Goal: Task Accomplishment & Management: Manage account settings

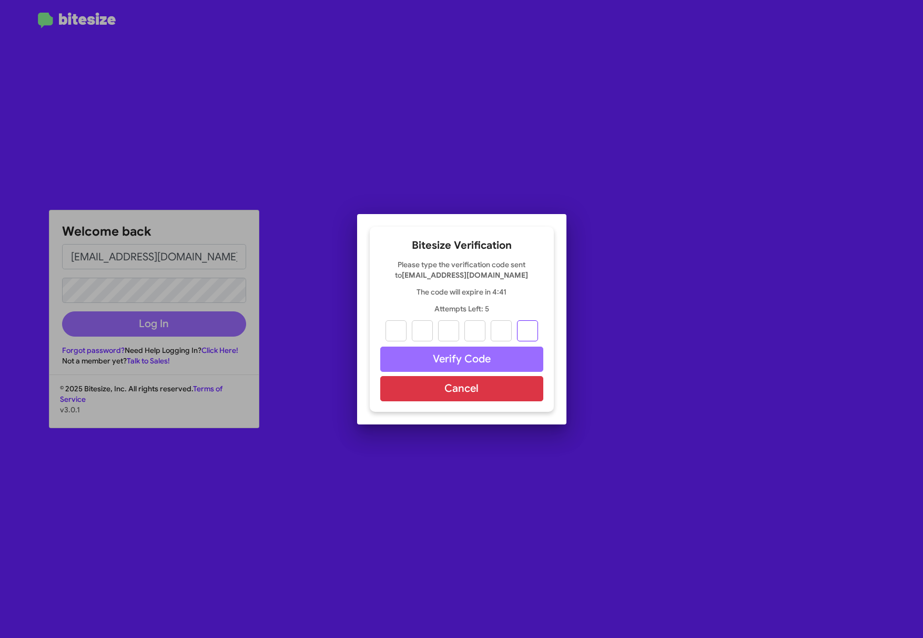
paste input "2"
type input "6"
type input "8"
type input "1"
type input "4"
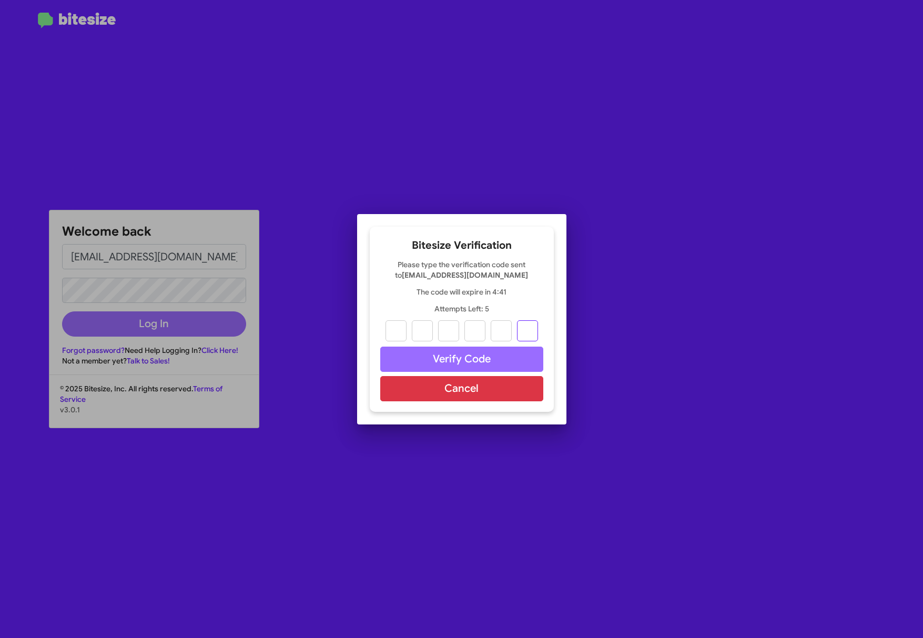
type input "2"
drag, startPoint x: 438, startPoint y: 346, endPoint x: 440, endPoint y: 353, distance: 6.7
click at [438, 346] on button "Verify Code" at bounding box center [461, 358] width 163 height 25
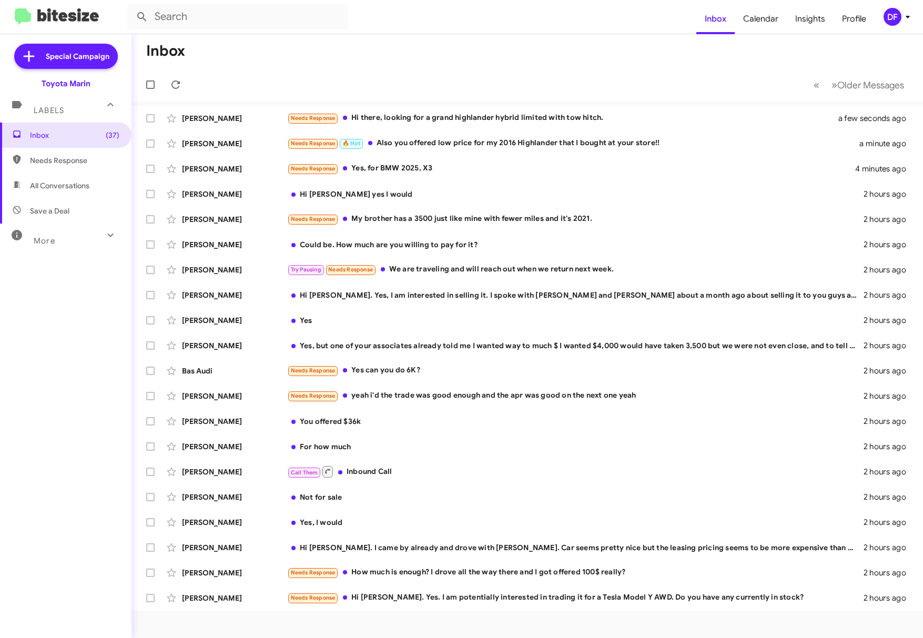
click at [95, 166] on span "Needs Response" at bounding box center [65, 160] width 131 height 25
type input "in:needs-response"
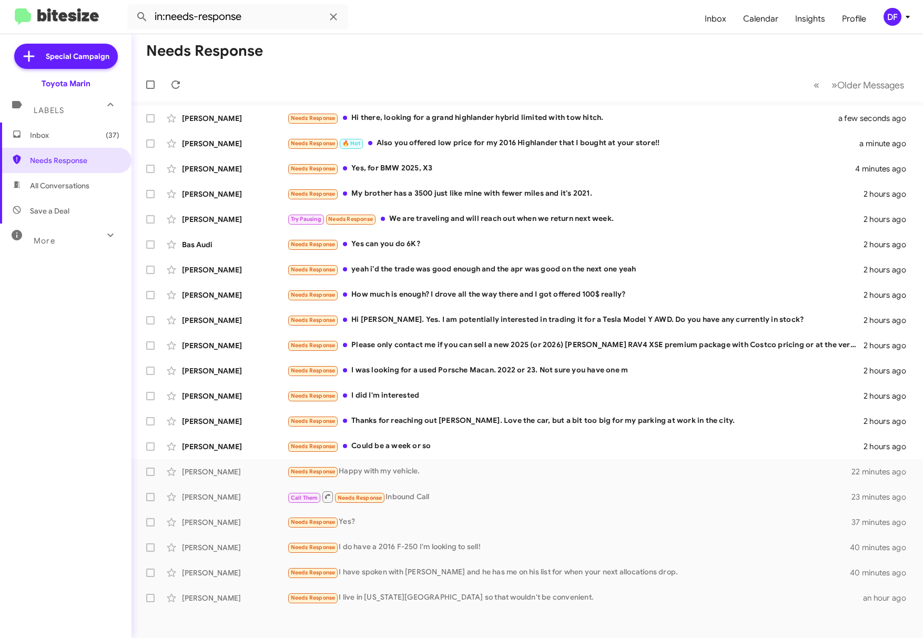
click at [62, 137] on span "Inbox (37)" at bounding box center [74, 135] width 89 height 11
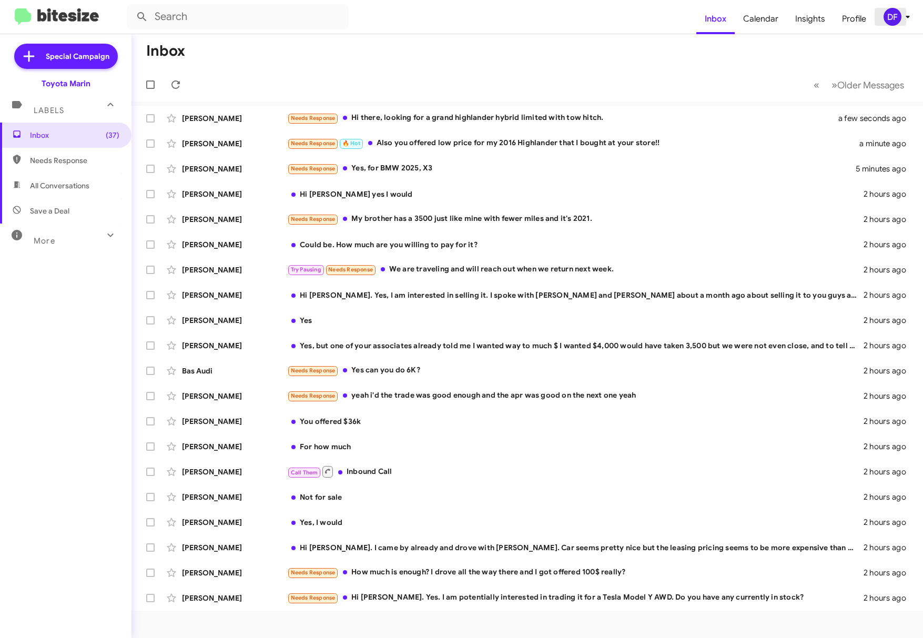
click at [900, 19] on div "DF" at bounding box center [892, 17] width 18 height 18
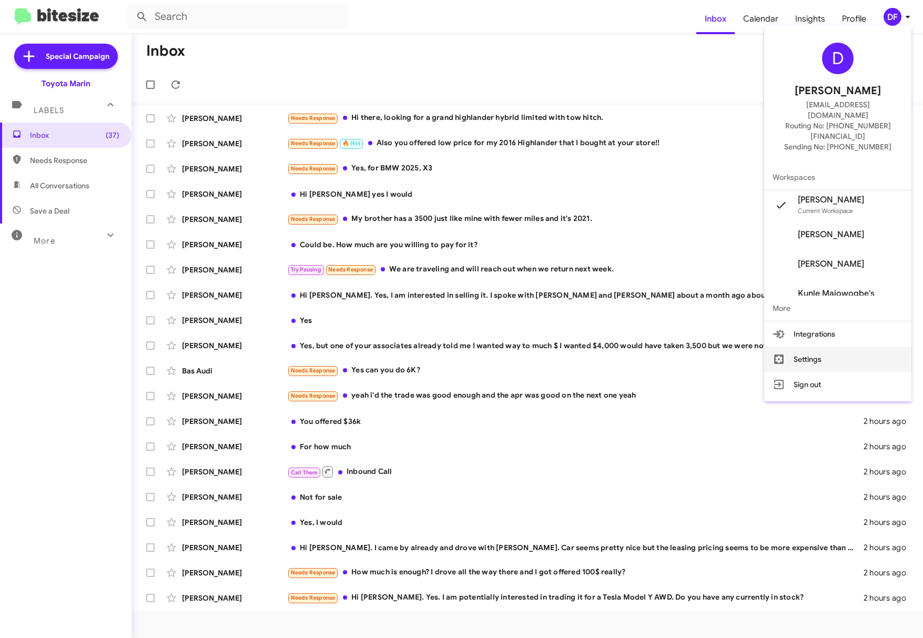
click at [829, 346] on button "Settings" at bounding box center [837, 358] width 147 height 25
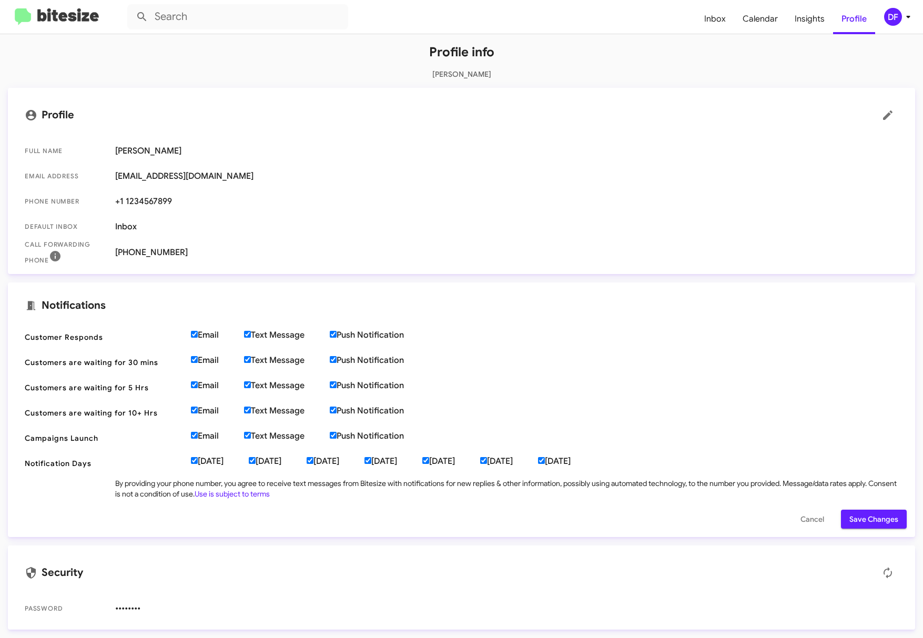
scroll to position [83, 0]
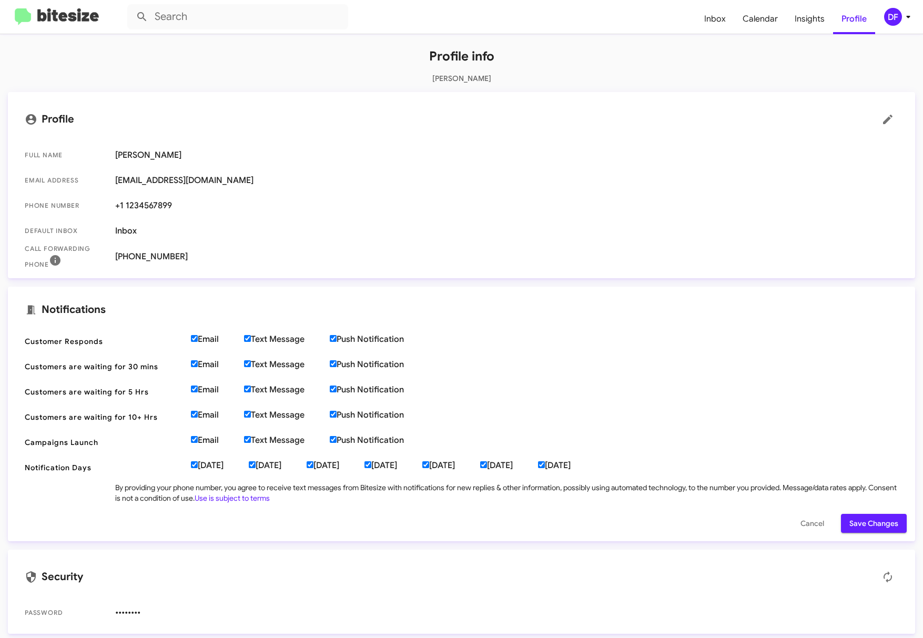
click at [194, 338] on input "Email" at bounding box center [194, 338] width 7 height 7
checkbox input "false"
click at [195, 360] on label "Email" at bounding box center [217, 364] width 53 height 11
click at [195, 360] on input "Email" at bounding box center [194, 363] width 7 height 7
checkbox input "false"
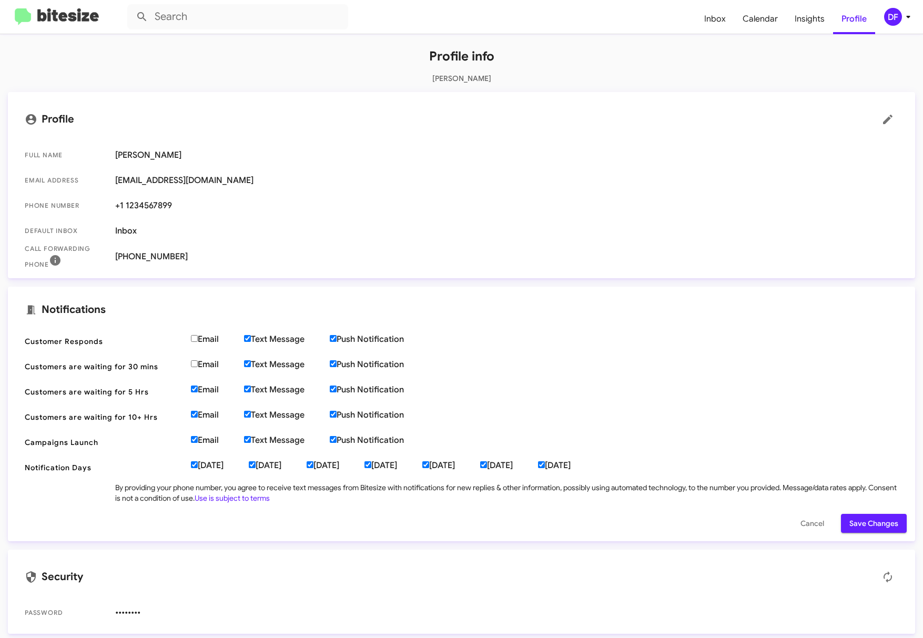
click at [193, 384] on label "Email" at bounding box center [217, 389] width 53 height 11
click at [193, 385] on input "Email" at bounding box center [194, 388] width 7 height 7
checkbox input "false"
click at [197, 411] on label "Email" at bounding box center [217, 415] width 53 height 11
click at [197, 411] on input "Email" at bounding box center [194, 414] width 7 height 7
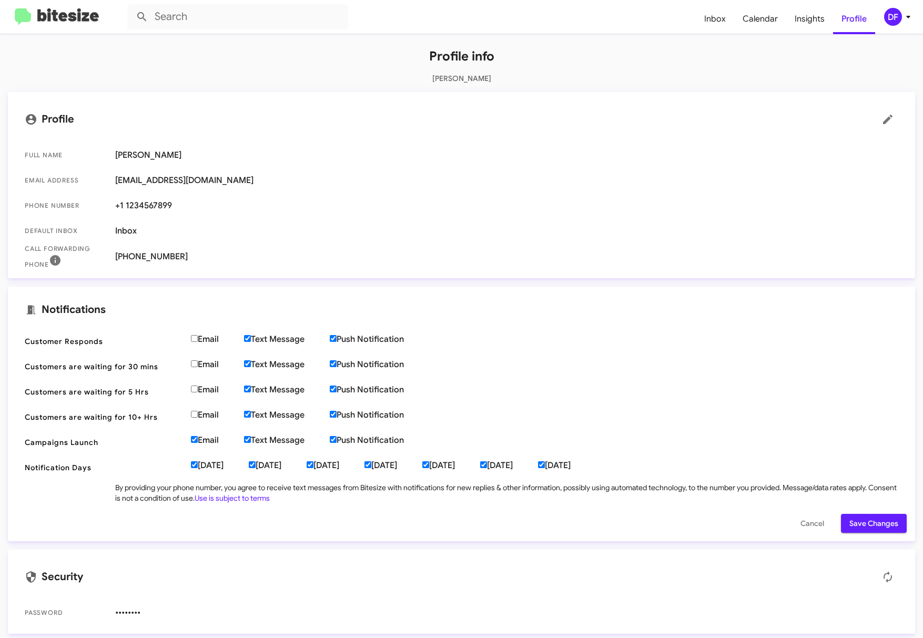
click at [242, 416] on label "Email" at bounding box center [217, 415] width 53 height 11
click at [198, 416] on input "Email" at bounding box center [194, 414] width 7 height 7
click at [197, 417] on label "Email" at bounding box center [217, 415] width 53 height 11
click at [197, 417] on input "Email" at bounding box center [194, 414] width 7 height 7
checkbox input "false"
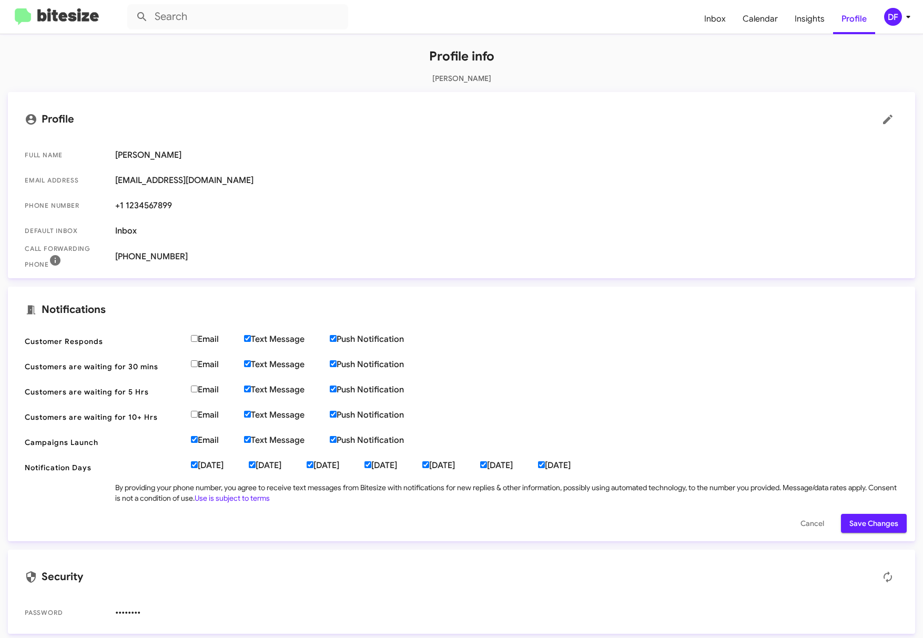
drag, startPoint x: 248, startPoint y: 418, endPoint x: 250, endPoint y: 399, distance: 19.6
click at [249, 416] on input "Text Message" at bounding box center [247, 414] width 7 height 7
checkbox input "false"
drag, startPoint x: 249, startPoint y: 388, endPoint x: 250, endPoint y: 371, distance: 16.9
click at [250, 385] on label "Text Message" at bounding box center [287, 389] width 86 height 11
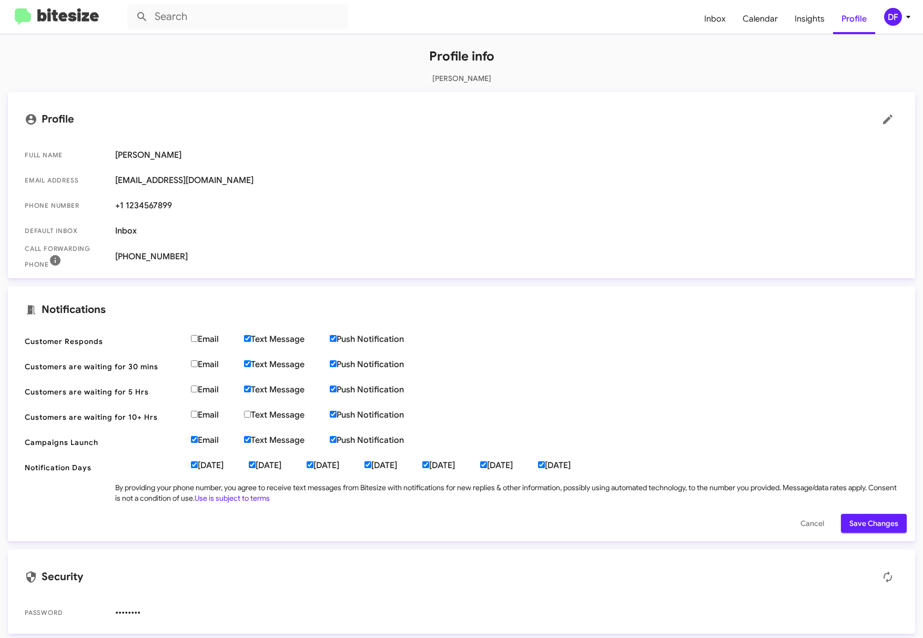
click at [250, 385] on input "Text Message" at bounding box center [247, 388] width 7 height 7
checkbox input "false"
click at [249, 362] on input "Text Message" at bounding box center [247, 363] width 7 height 7
checkbox input "false"
click at [244, 341] on label "Email" at bounding box center [217, 339] width 53 height 11
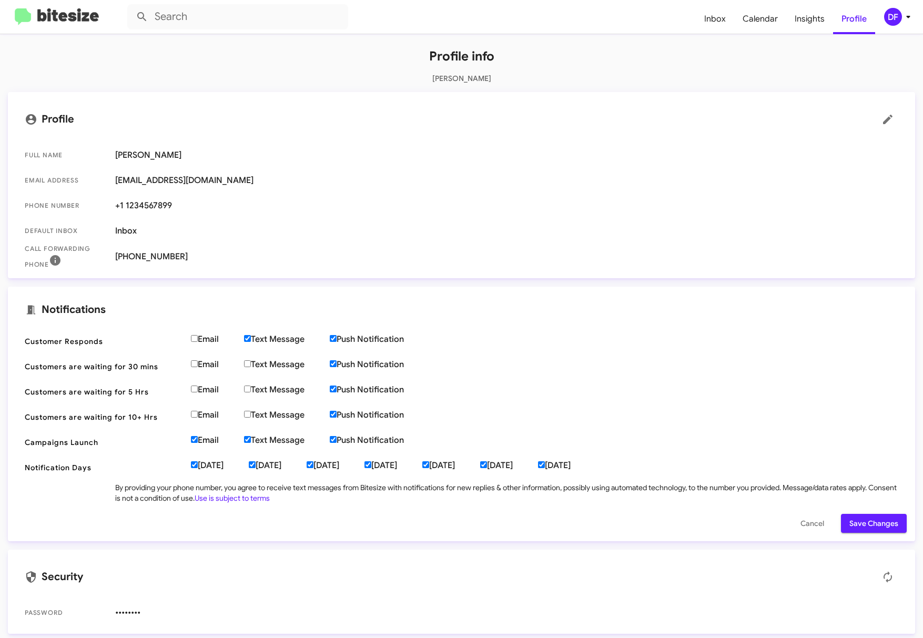
click at [198, 341] on input "Email" at bounding box center [194, 338] width 7 height 7
checkbox input "true"
click at [252, 339] on label "Text Message" at bounding box center [287, 339] width 86 height 11
click at [251, 339] on input "Text Message" at bounding box center [247, 338] width 7 height 7
checkbox input "false"
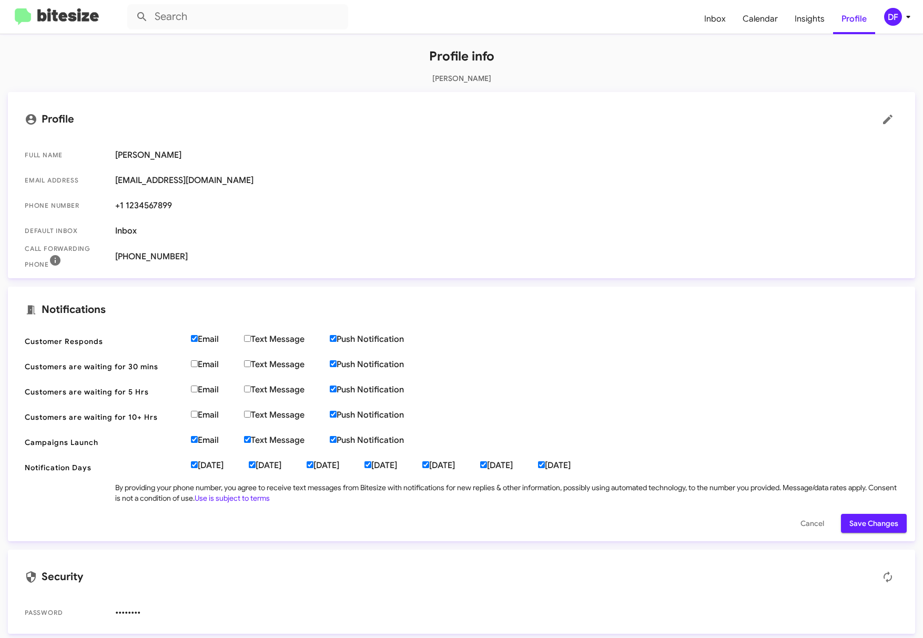
drag, startPoint x: 334, startPoint y: 340, endPoint x: 336, endPoint y: 353, distance: 13.2
click at [334, 341] on input "Push Notification" at bounding box center [333, 338] width 7 height 7
checkbox input "false"
drag, startPoint x: 336, startPoint y: 363, endPoint x: 338, endPoint y: 375, distance: 12.1
click at [336, 363] on input "Push Notification" at bounding box center [333, 363] width 7 height 7
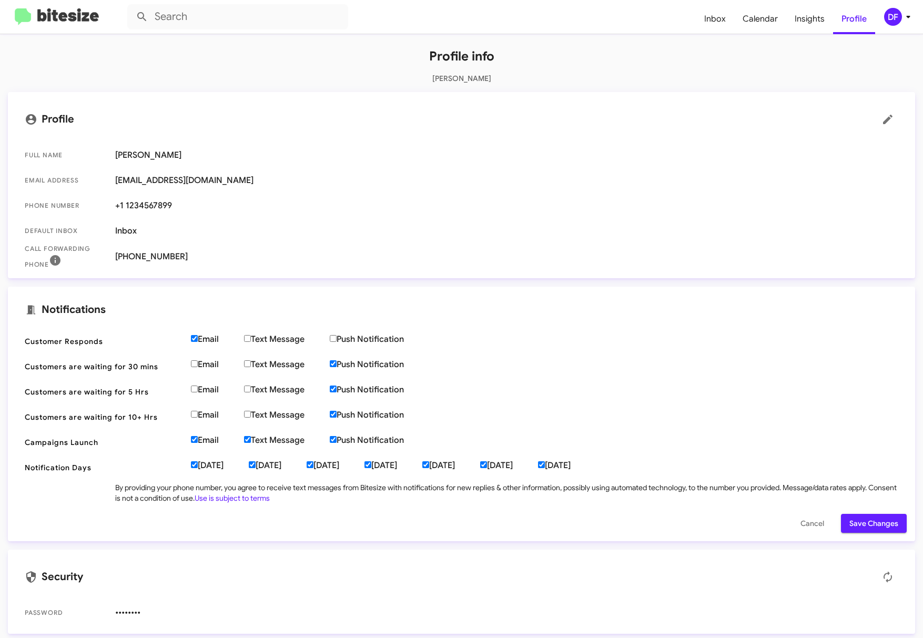
checkbox input "false"
click at [335, 386] on label "Push Notification" at bounding box center [379, 389] width 99 height 11
click at [335, 386] on input "Push Notification" at bounding box center [333, 388] width 7 height 7
checkbox input "false"
click at [336, 412] on label "Push Notification" at bounding box center [379, 415] width 99 height 11
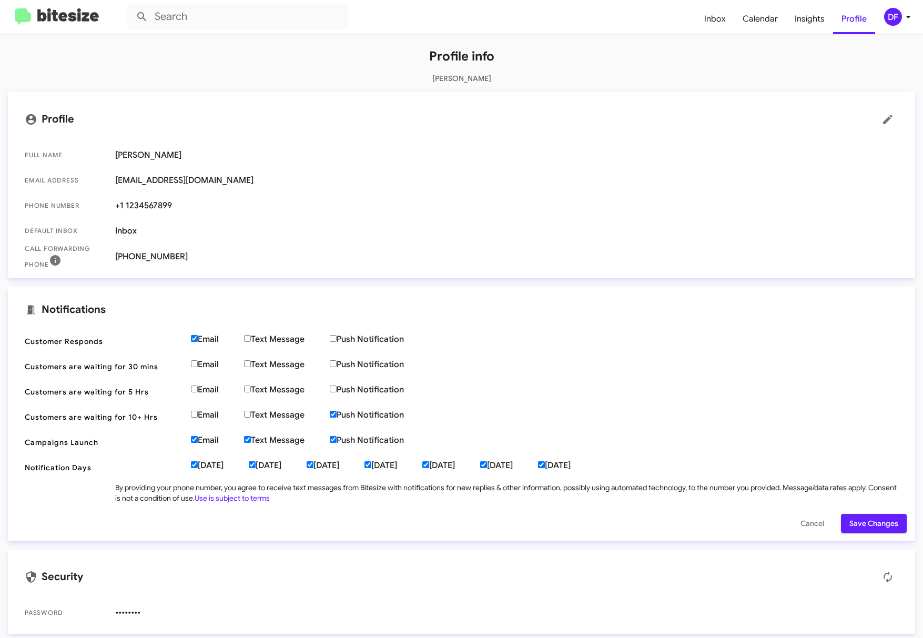
click at [336, 412] on input "Push Notification" at bounding box center [333, 414] width 7 height 7
checkbox input "false"
drag, startPoint x: 195, startPoint y: 338, endPoint x: 216, endPoint y: 348, distance: 22.6
click at [195, 338] on input "Email" at bounding box center [194, 338] width 7 height 7
checkbox input "false"
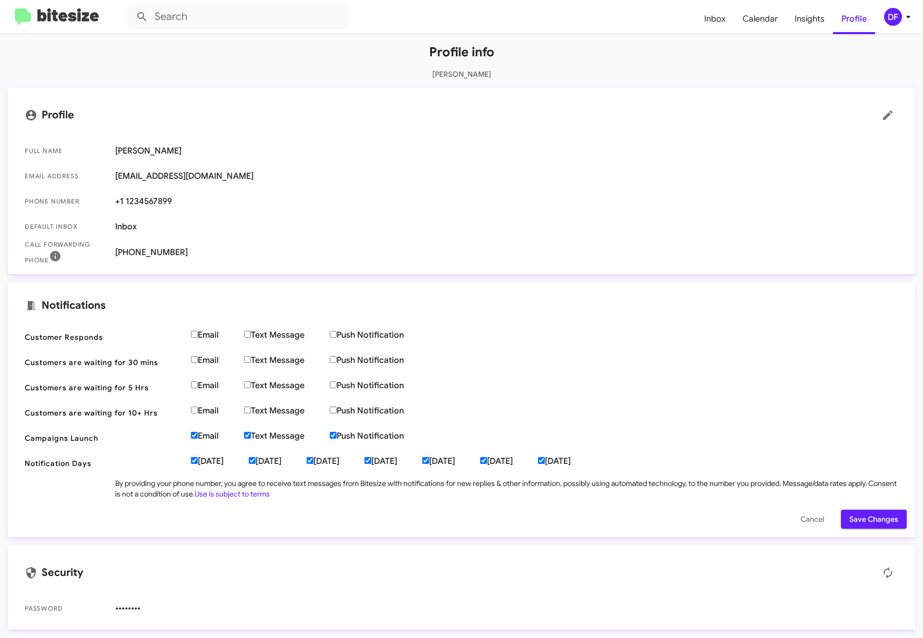
scroll to position [87, 0]
click at [859, 518] on span "Save Changes" at bounding box center [873, 518] width 49 height 19
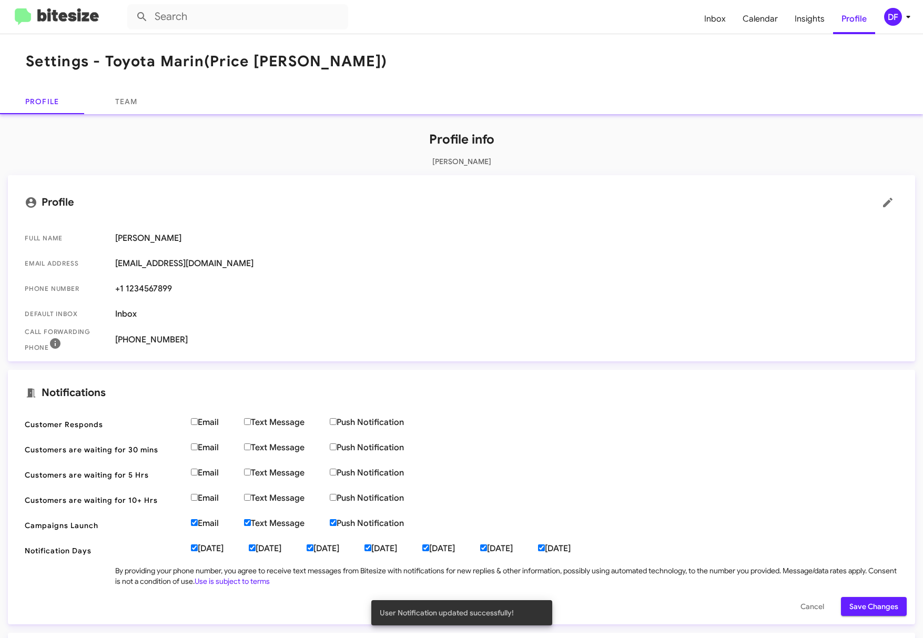
scroll to position [0, 0]
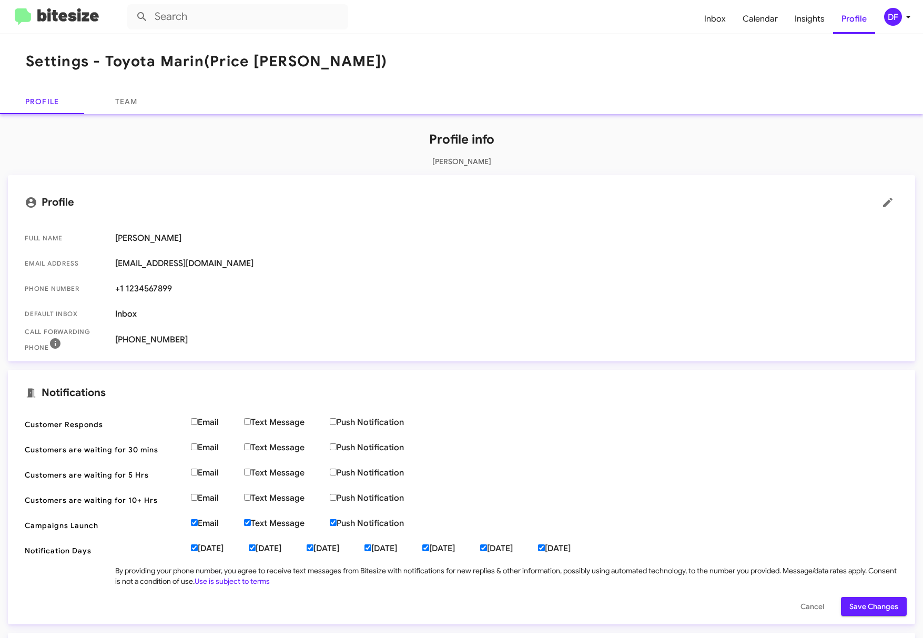
click at [61, 14] on img at bounding box center [57, 16] width 84 height 17
